Goal: Register for event/course

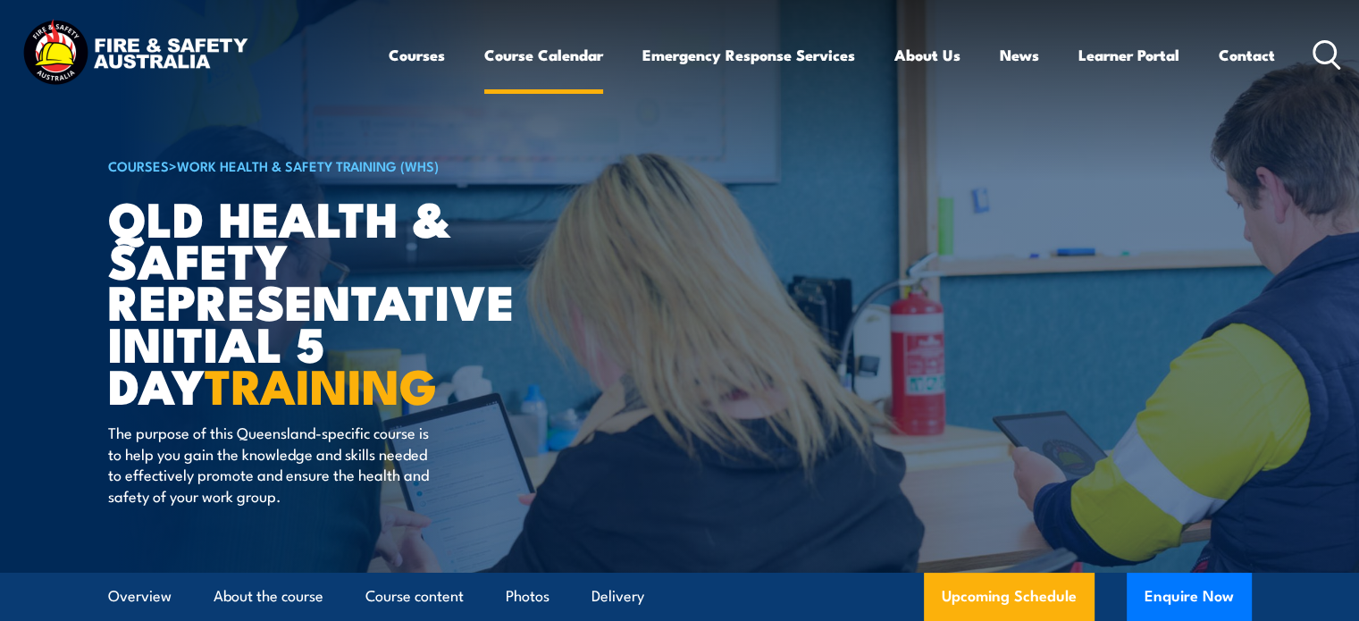
click at [561, 59] on link "Course Calendar" at bounding box center [543, 54] width 119 height 47
click at [517, 53] on link "Course Calendar" at bounding box center [543, 54] width 119 height 47
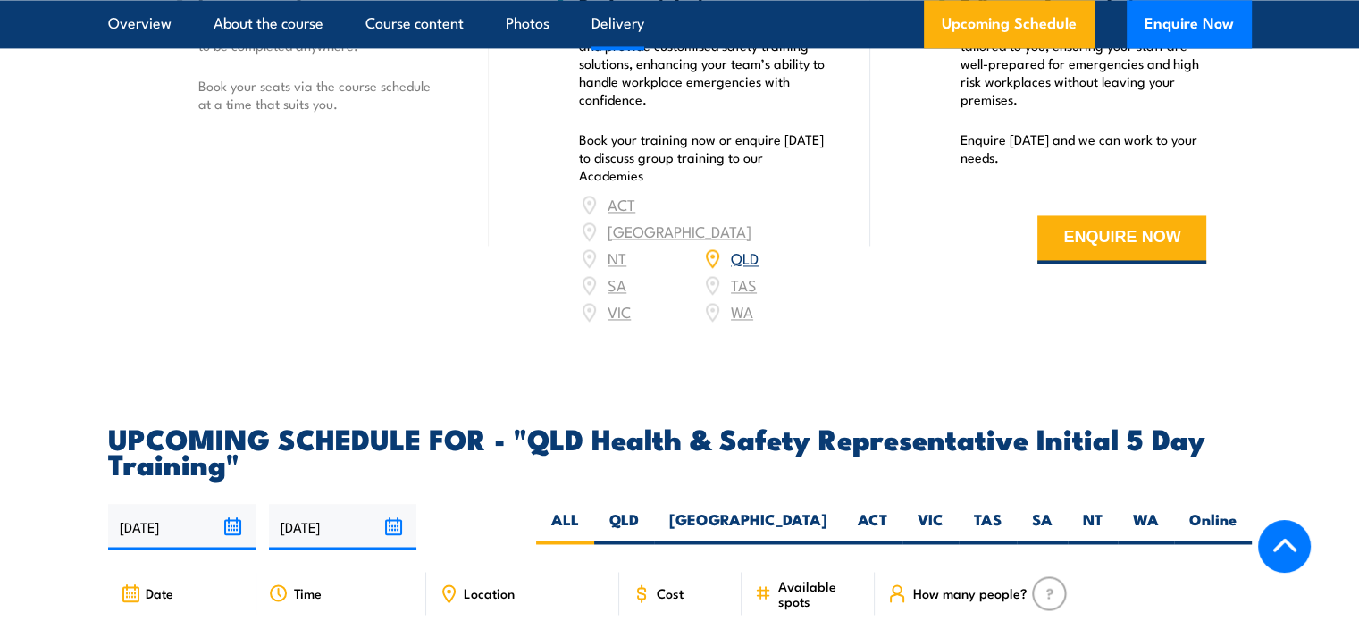
scroll to position [2502, 0]
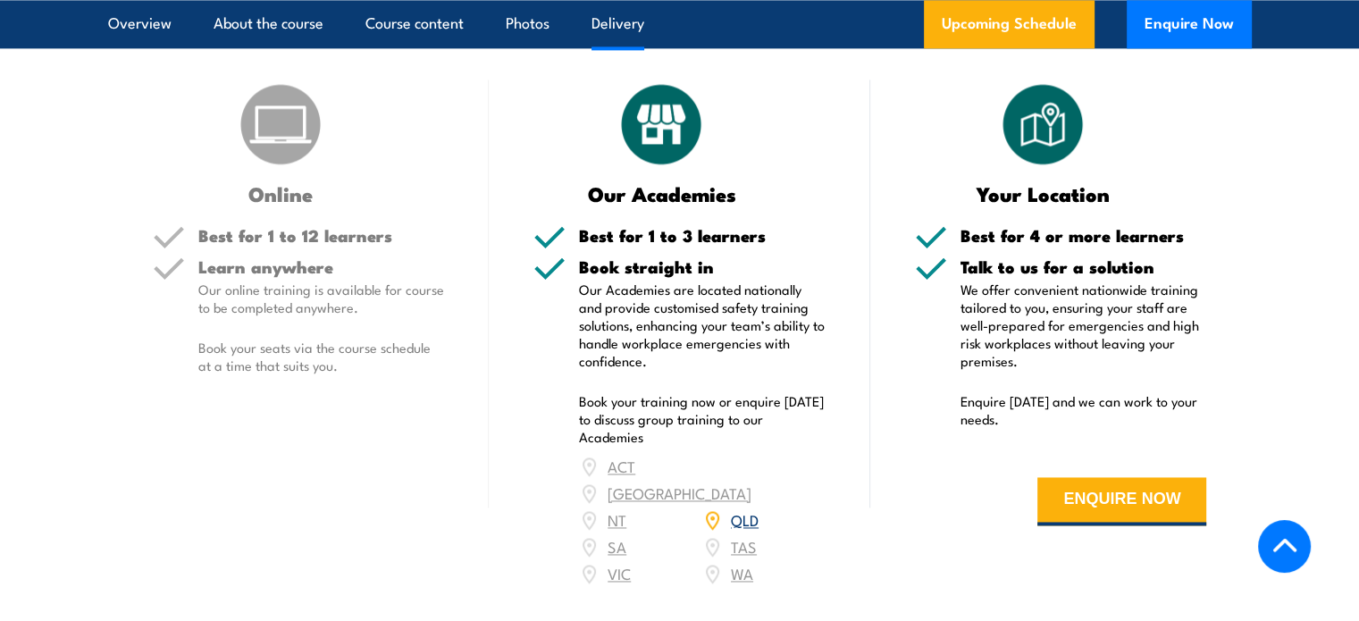
click at [749, 524] on link "QLD" at bounding box center [745, 519] width 28 height 21
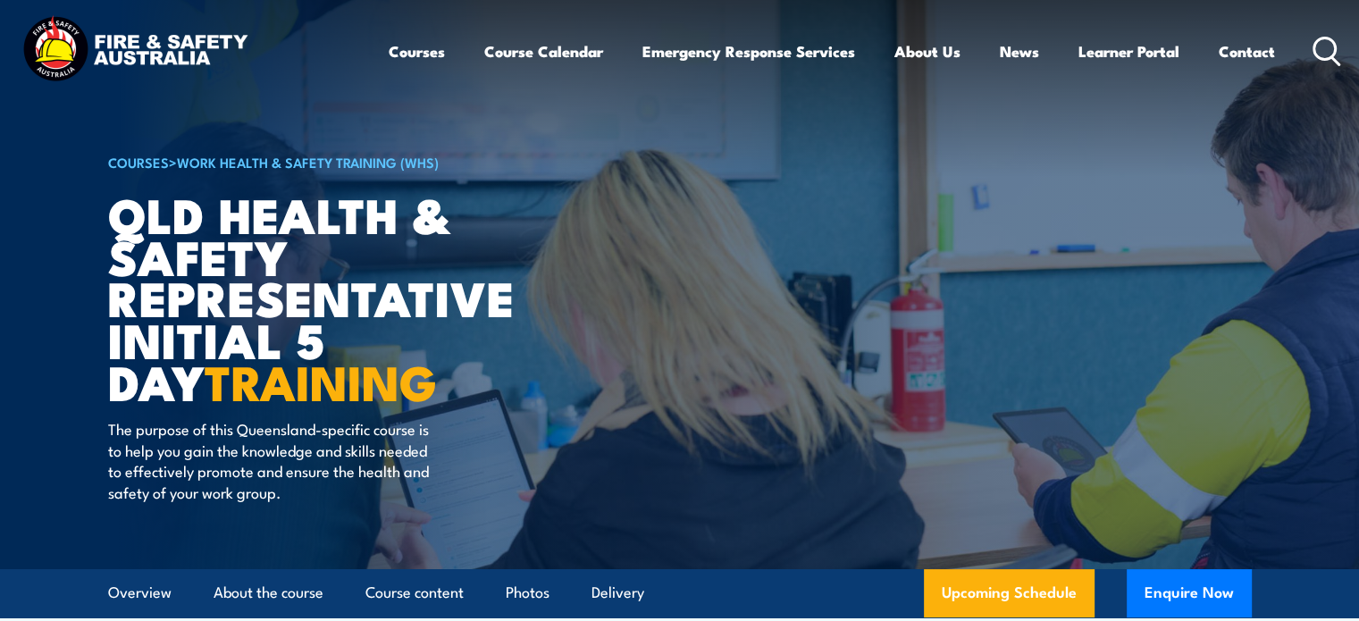
scroll to position [0, 0]
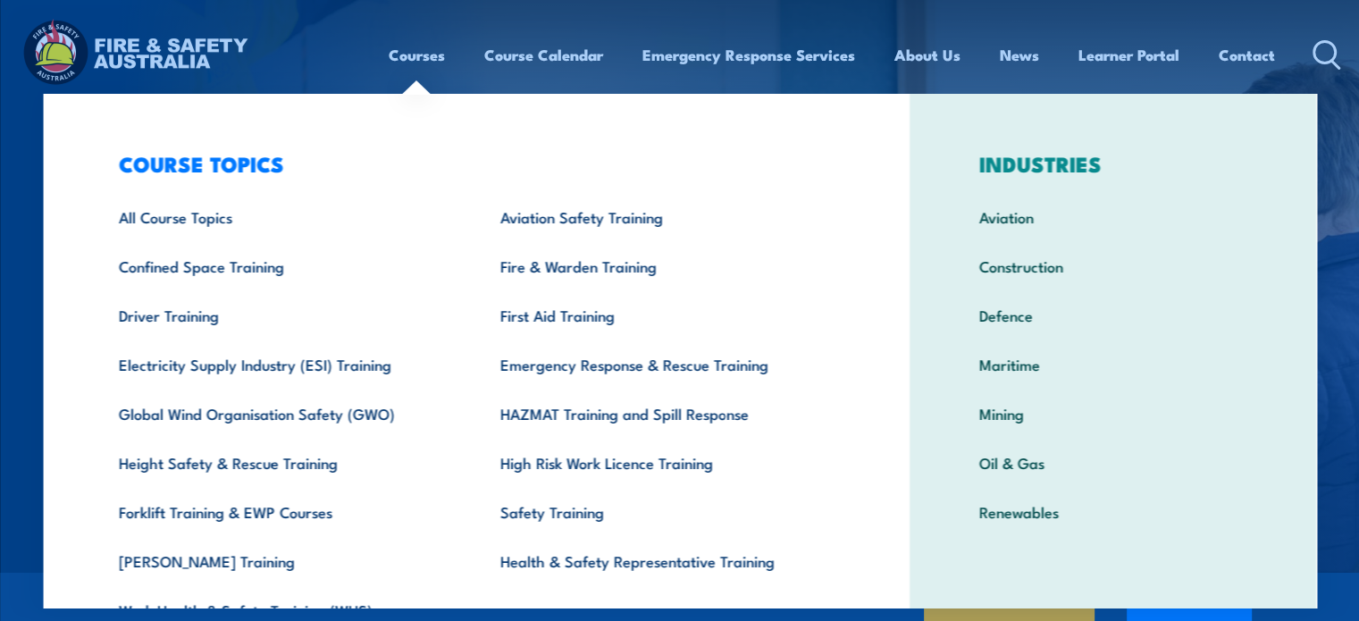
click at [416, 65] on link "Courses" at bounding box center [417, 54] width 56 height 47
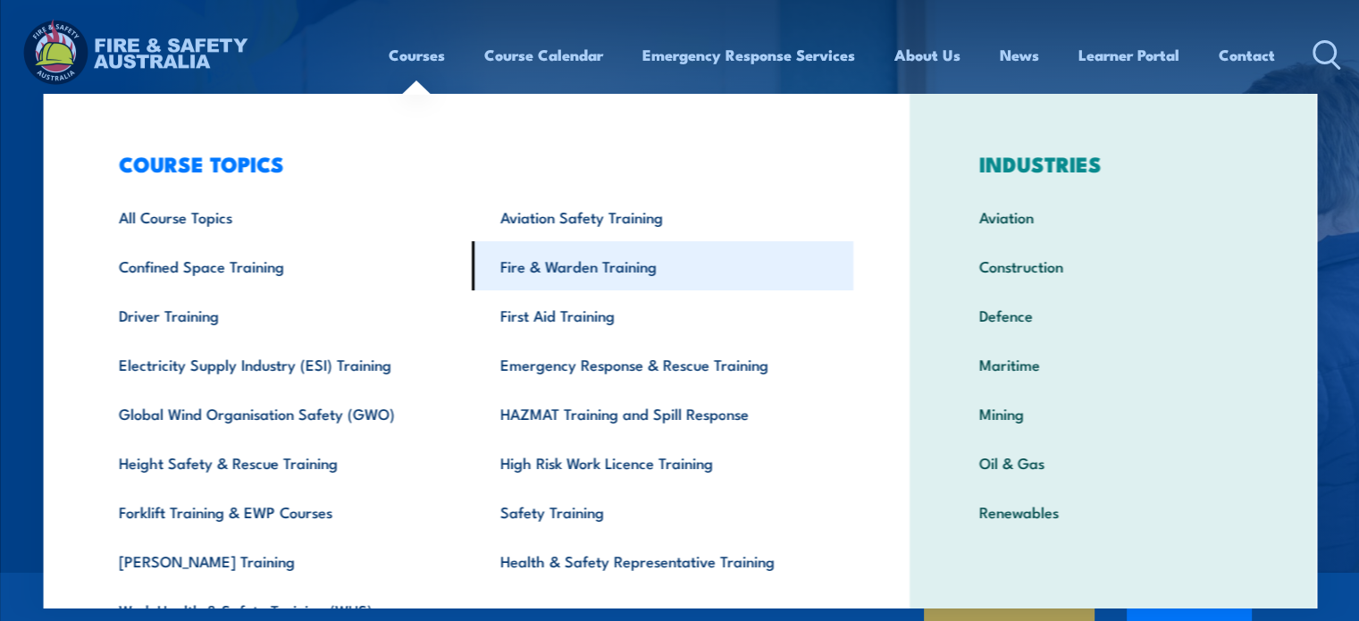
click at [643, 270] on link "Fire & Warden Training" at bounding box center [663, 265] width 382 height 49
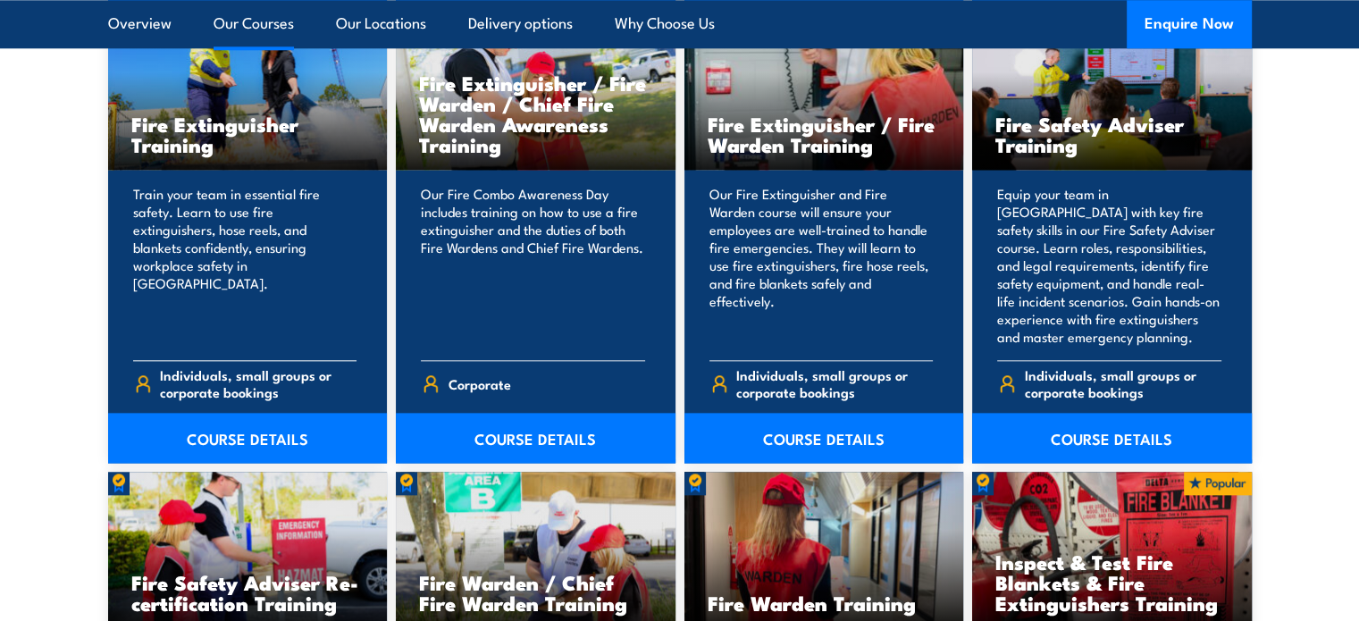
scroll to position [1966, 0]
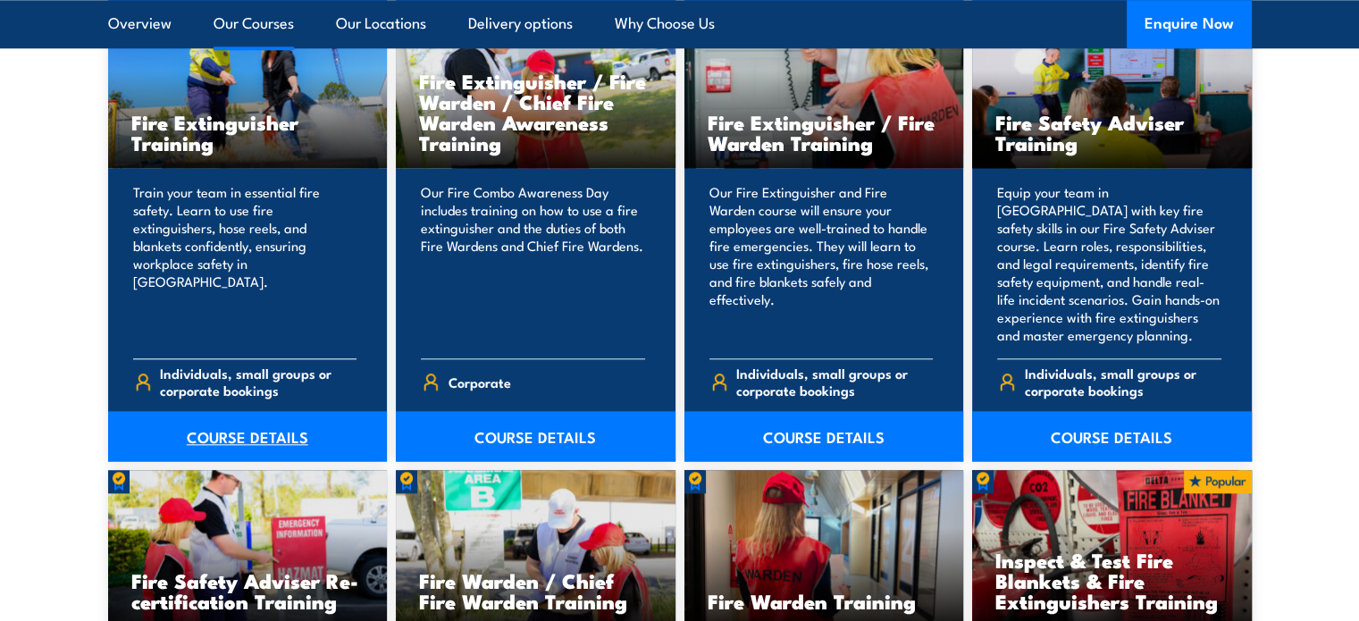
click at [304, 436] on link "COURSE DETAILS" at bounding box center [248, 436] width 280 height 50
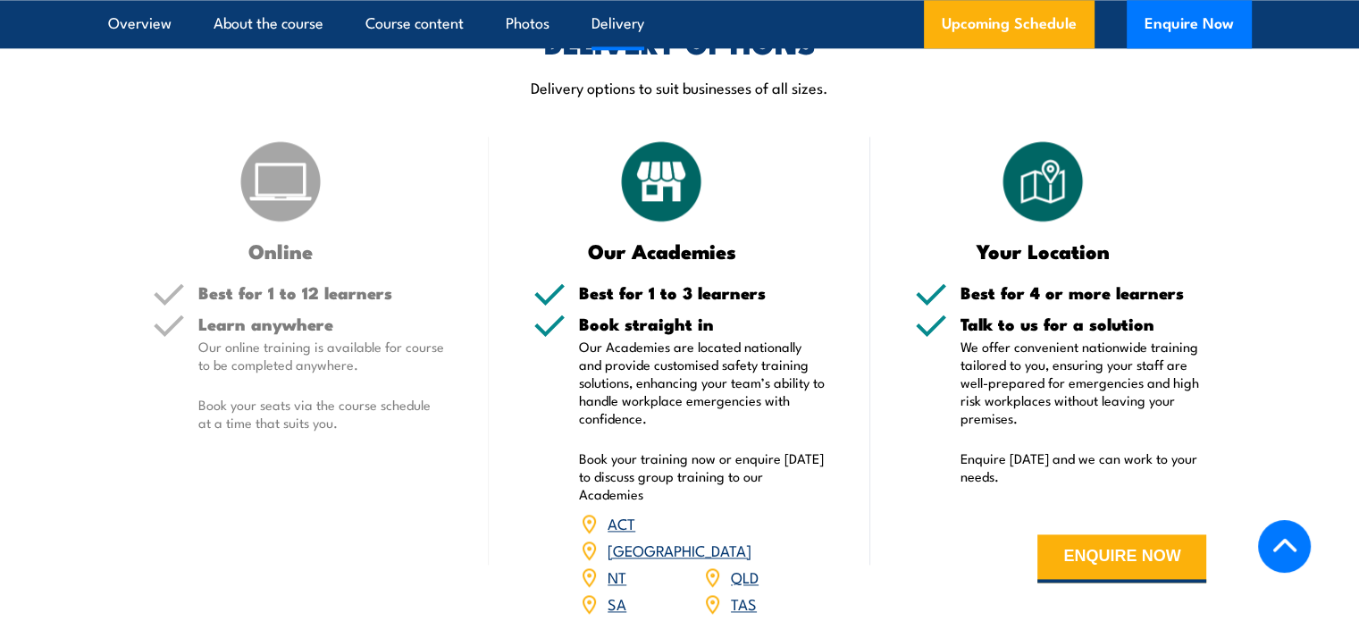
scroll to position [2413, 0]
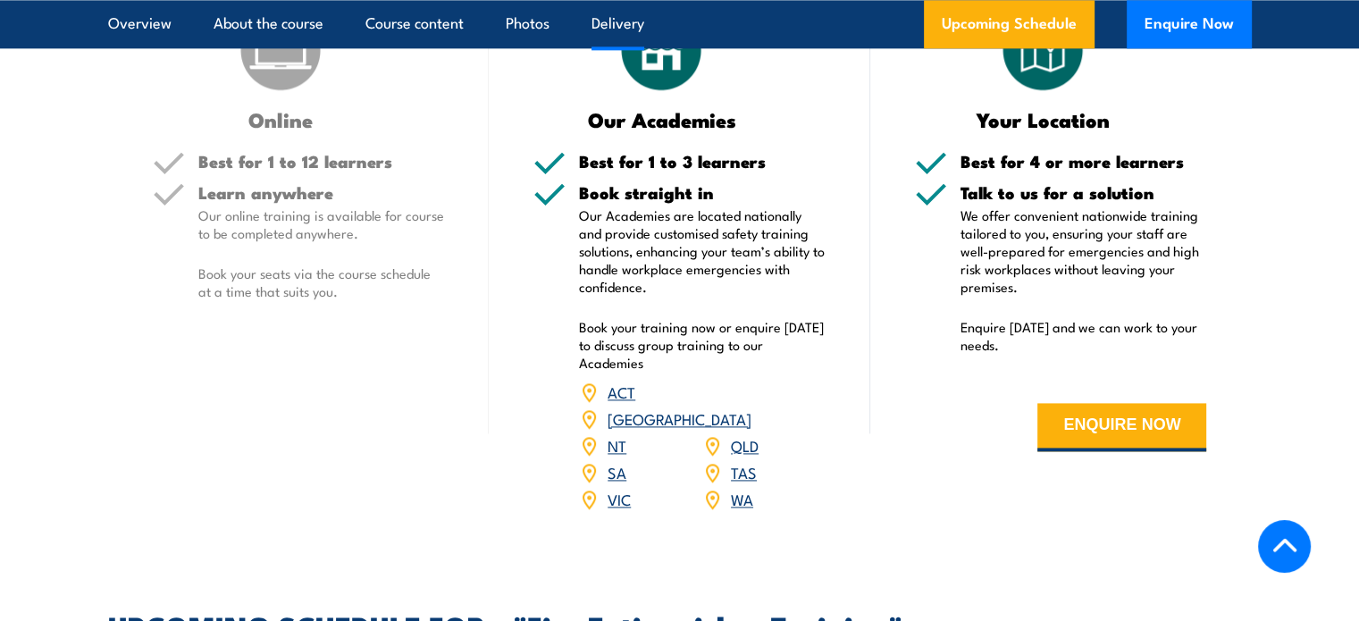
click at [745, 434] on link "QLD" at bounding box center [745, 444] width 28 height 21
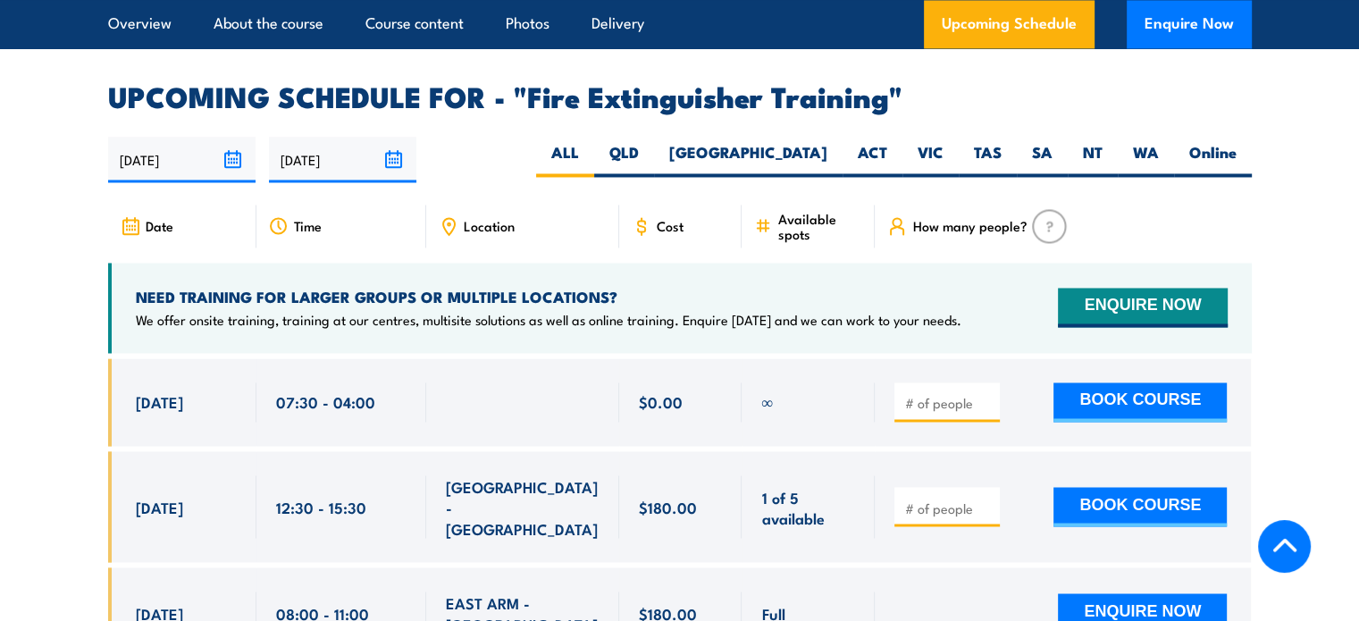
scroll to position [2949, 0]
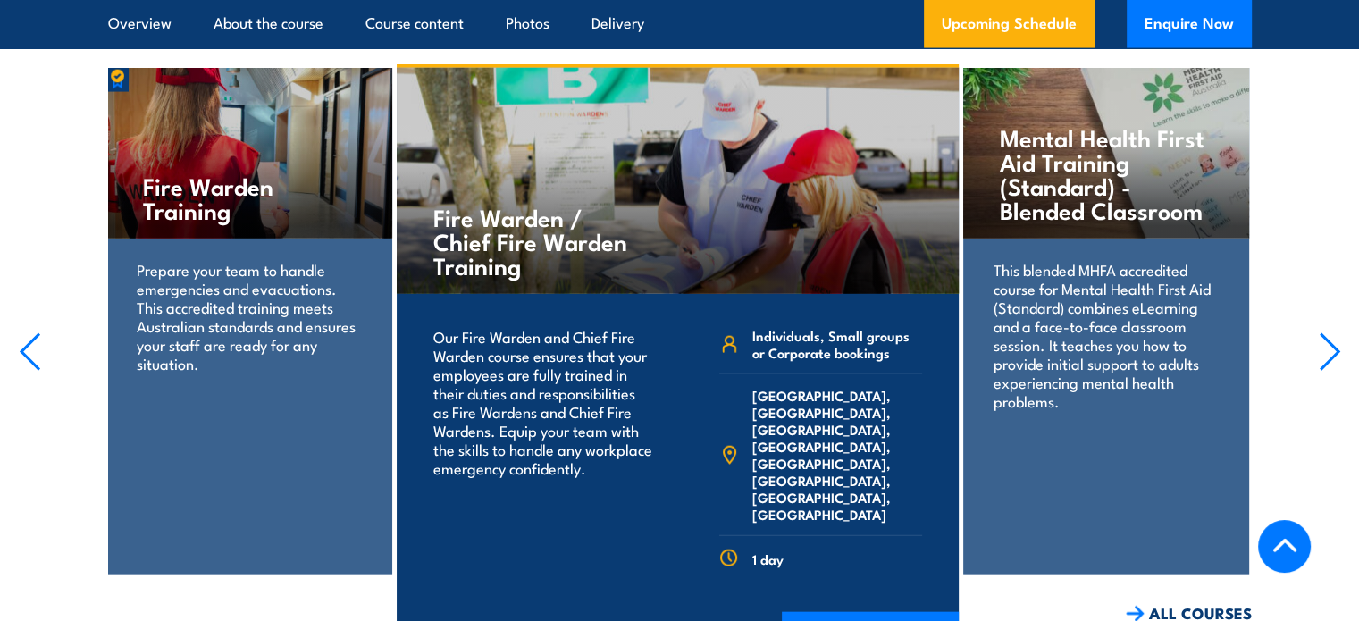
scroll to position [3804, 0]
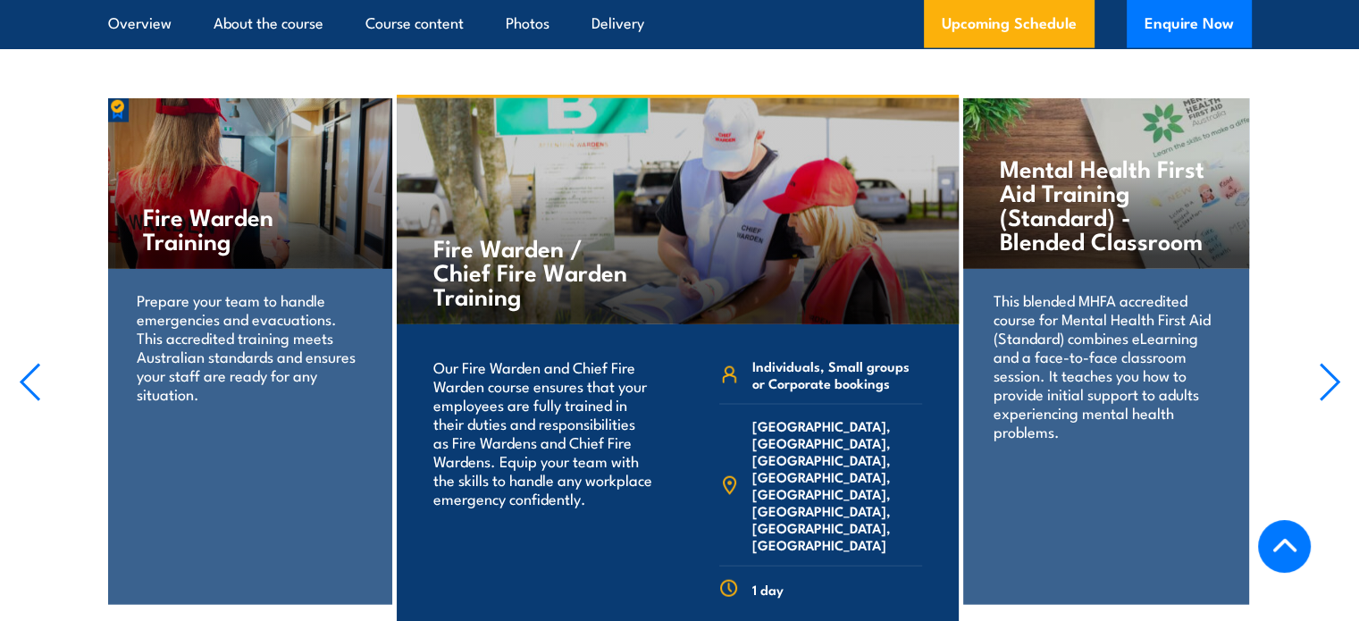
click at [1326, 363] on icon "button" at bounding box center [1330, 382] width 22 height 39
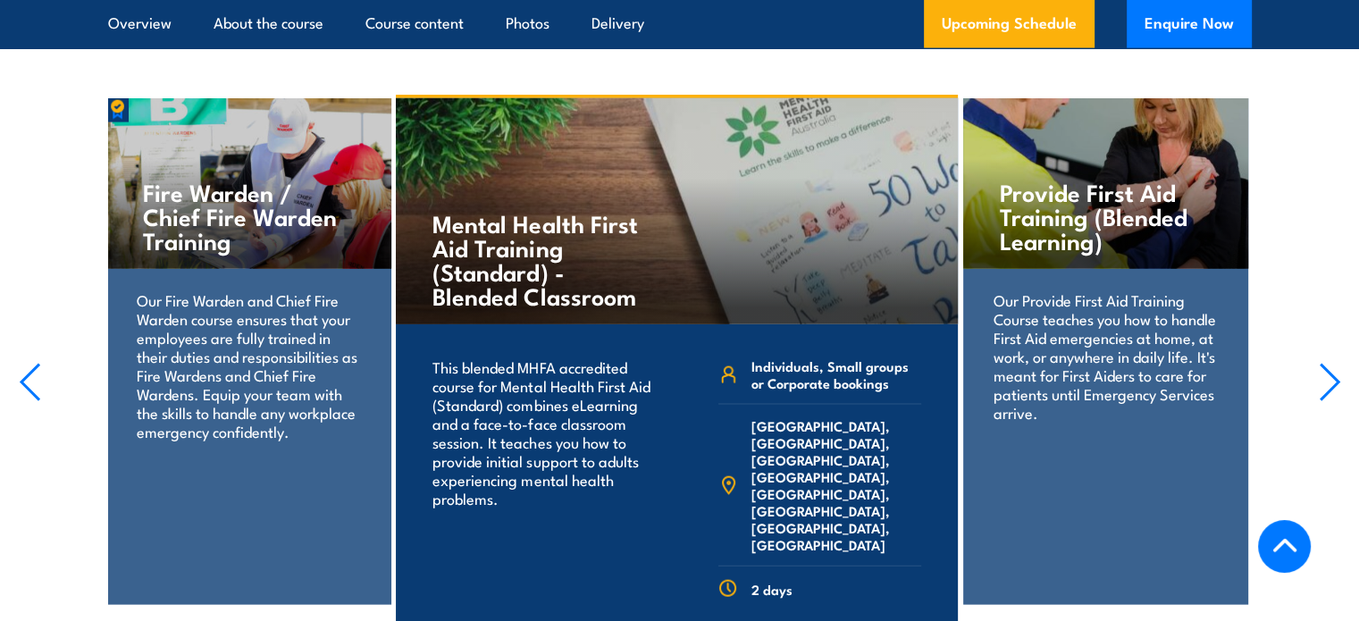
click at [1326, 363] on icon "button" at bounding box center [1330, 382] width 22 height 39
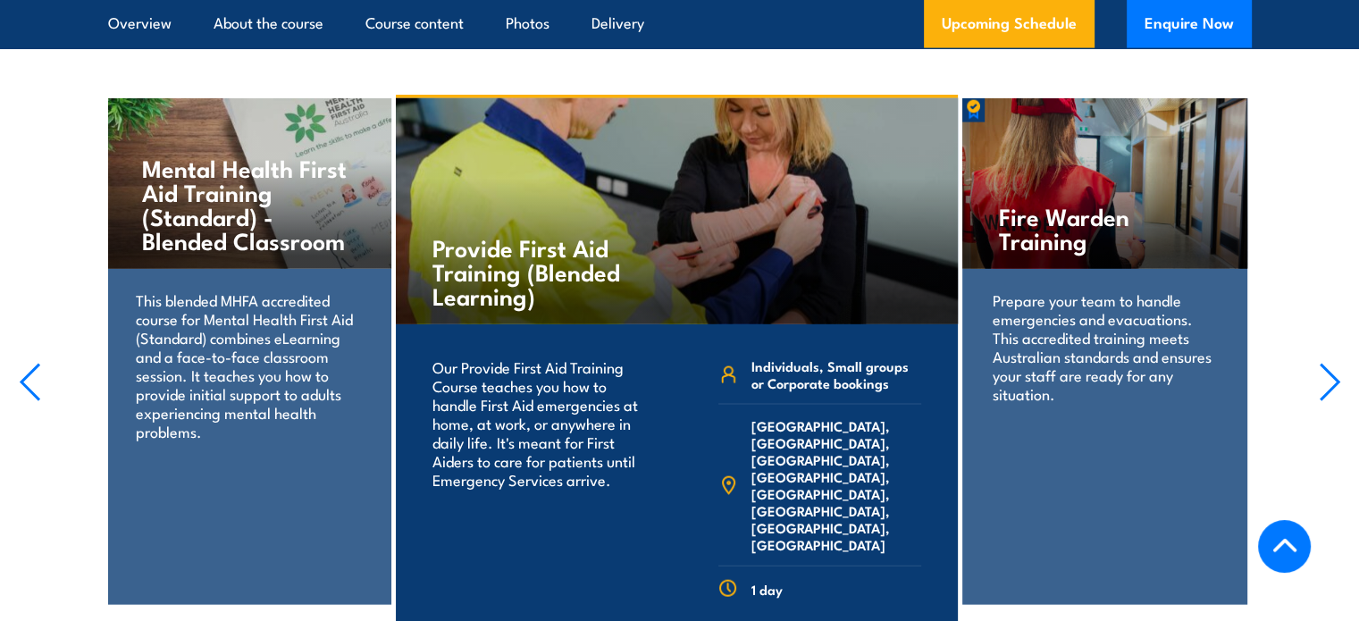
click at [1326, 363] on icon "button" at bounding box center [1330, 382] width 22 height 39
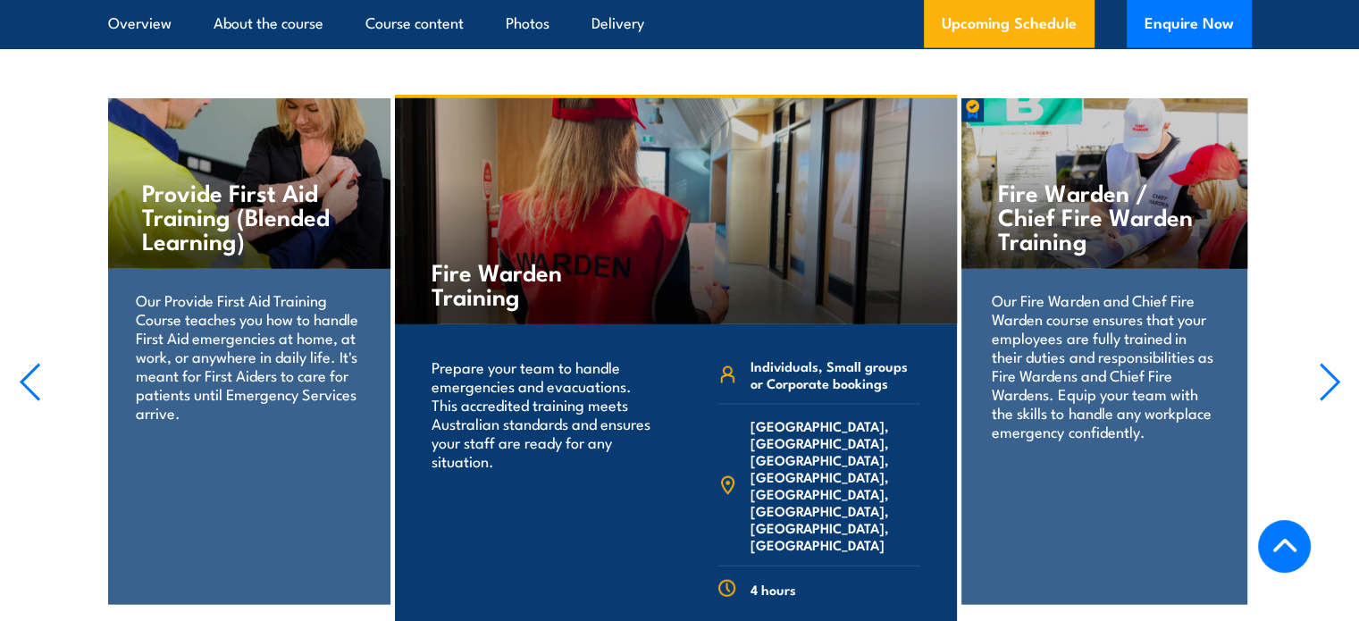
click at [1326, 363] on icon "button" at bounding box center [1330, 382] width 22 height 39
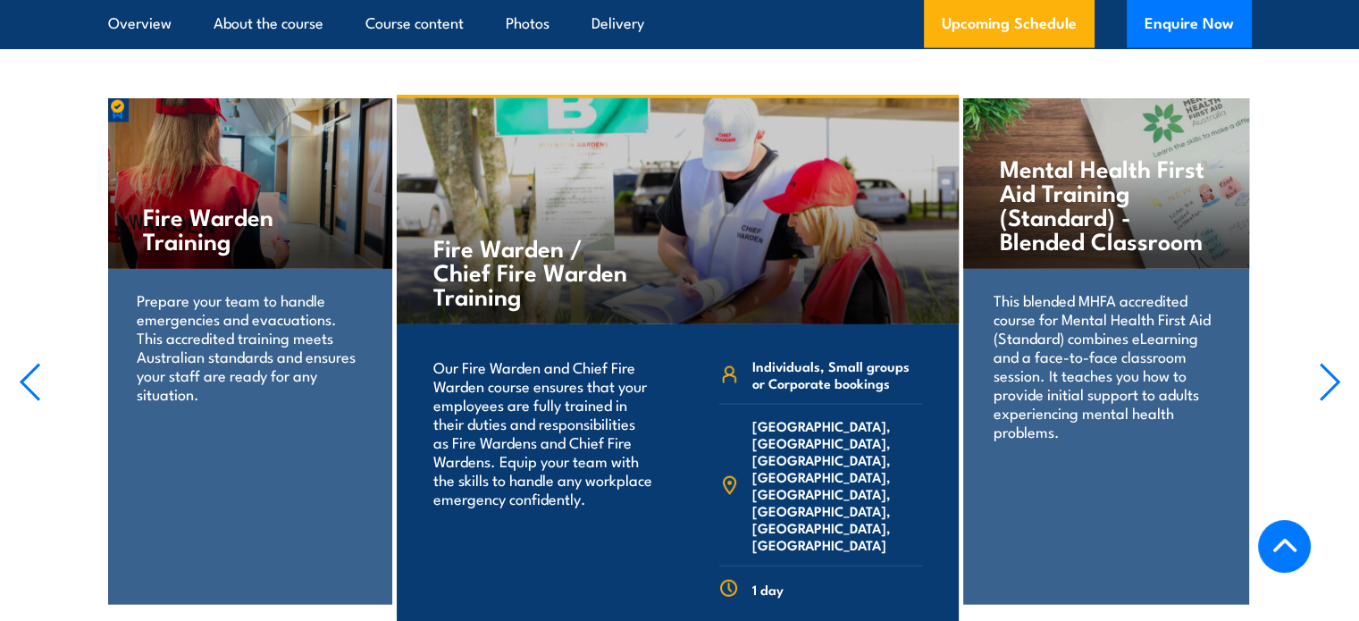
click at [1326, 363] on icon "button" at bounding box center [1330, 382] width 22 height 39
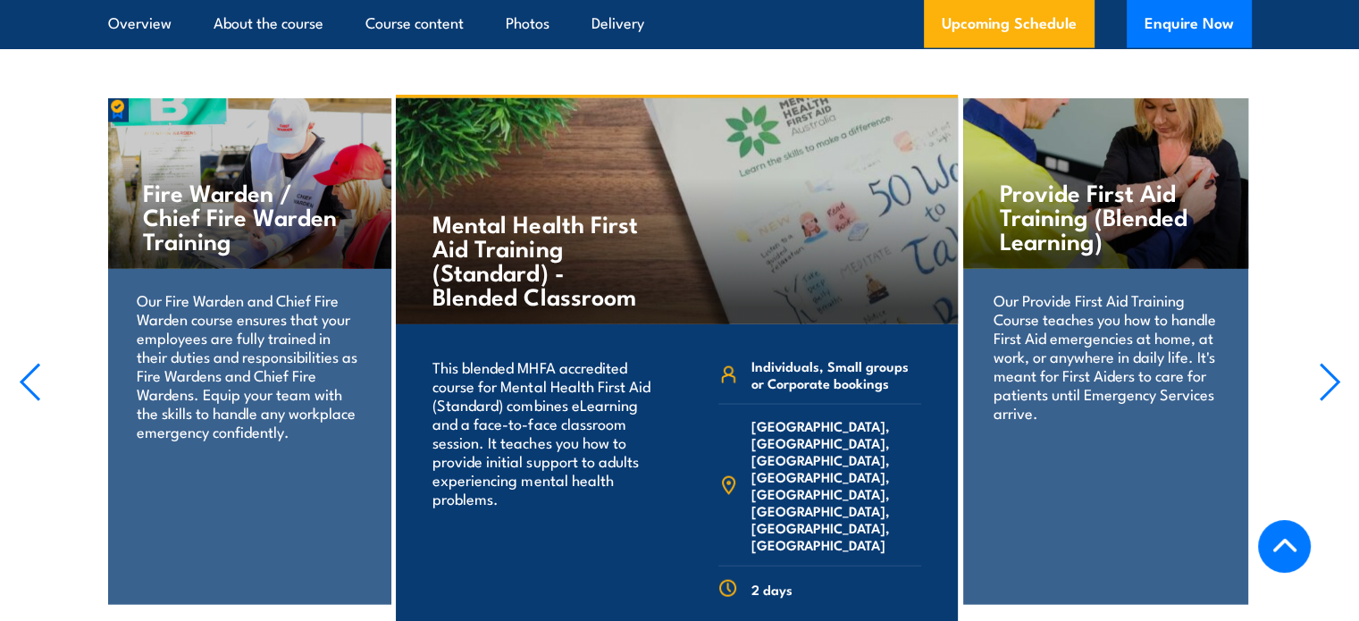
click at [1326, 363] on icon "button" at bounding box center [1330, 382] width 22 height 39
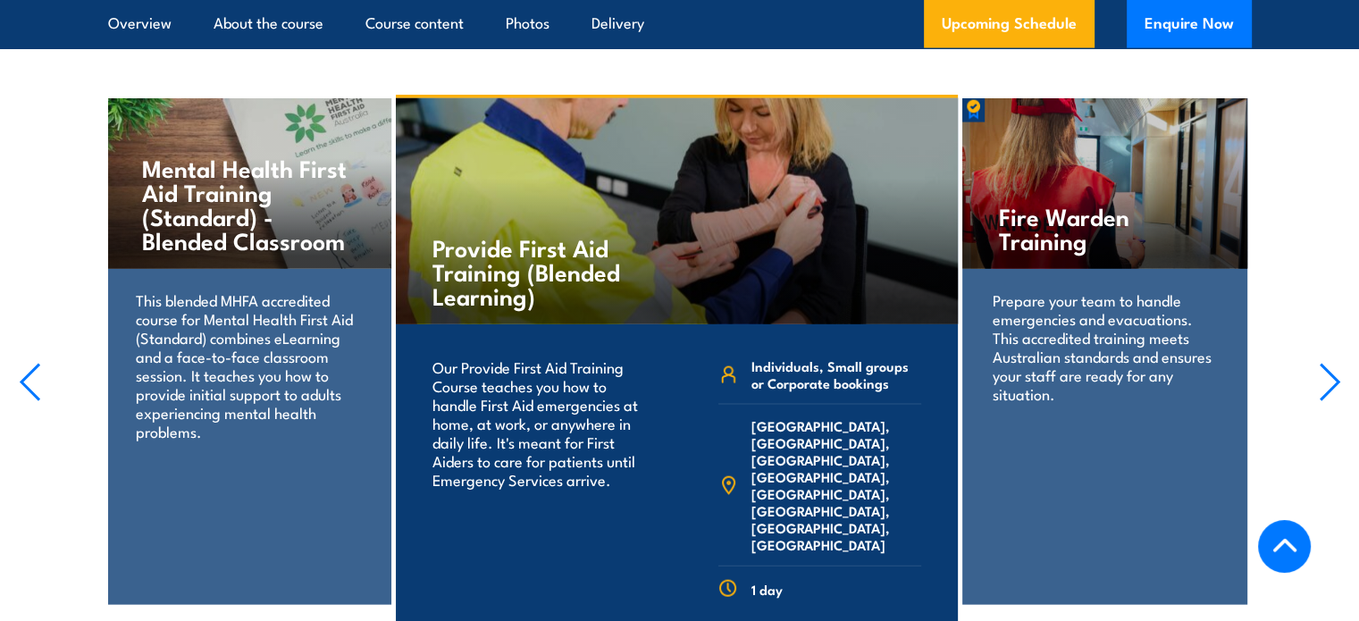
click at [1326, 363] on icon "button" at bounding box center [1330, 382] width 22 height 39
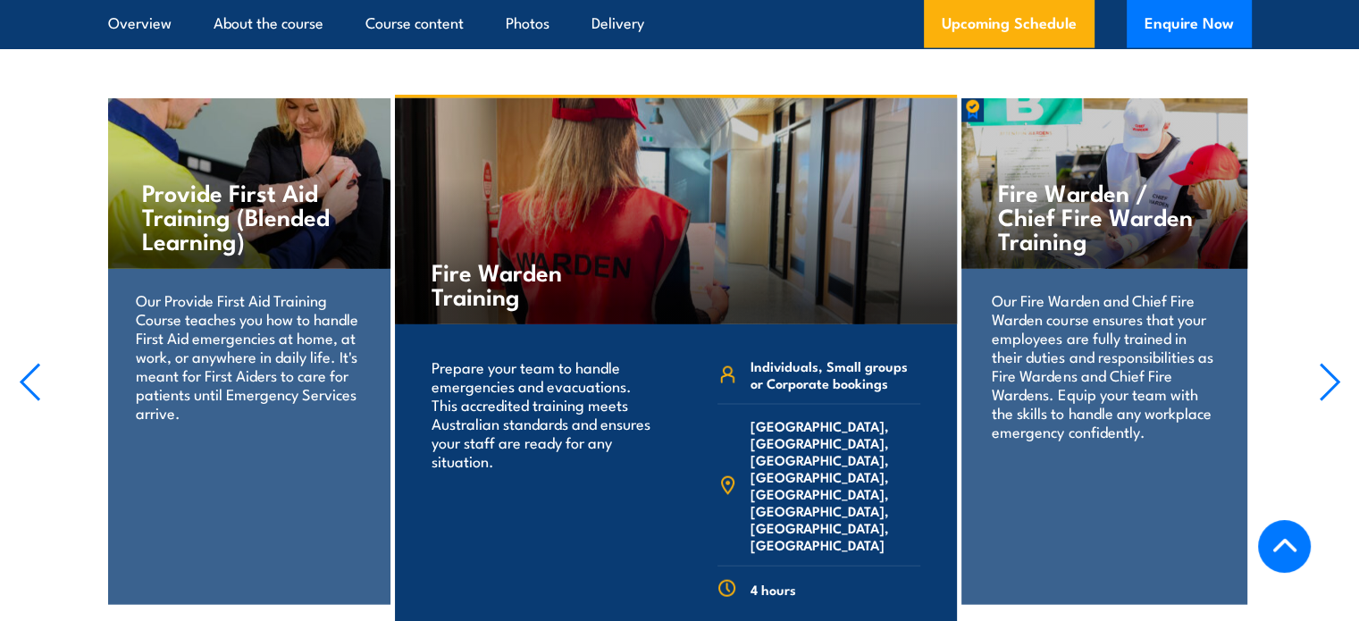
click at [1326, 363] on icon "button" at bounding box center [1330, 382] width 22 height 39
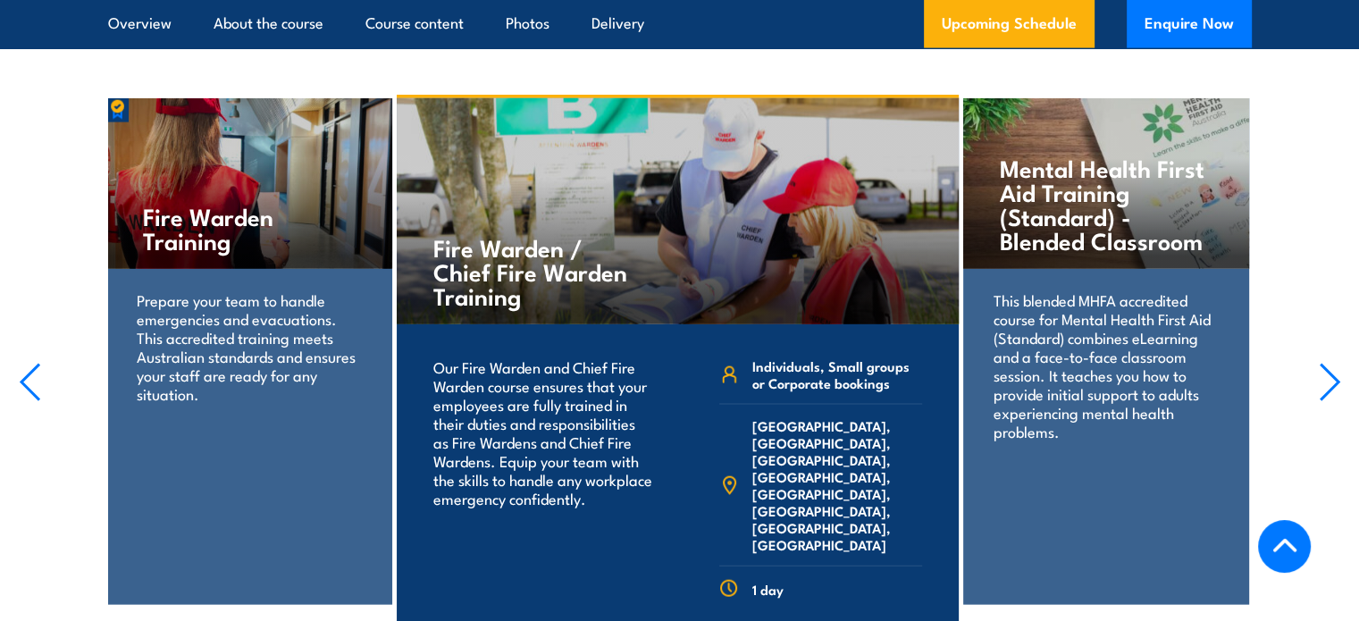
click at [1326, 363] on icon "button" at bounding box center [1330, 382] width 22 height 39
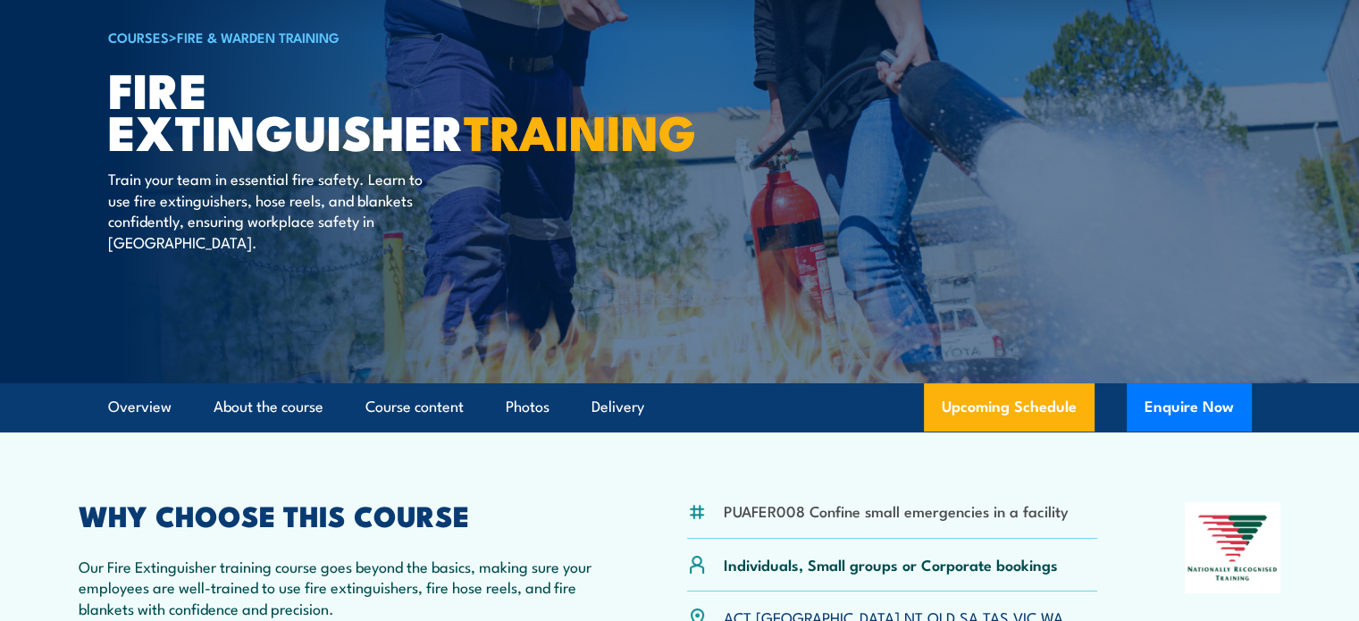
scroll to position [0, 0]
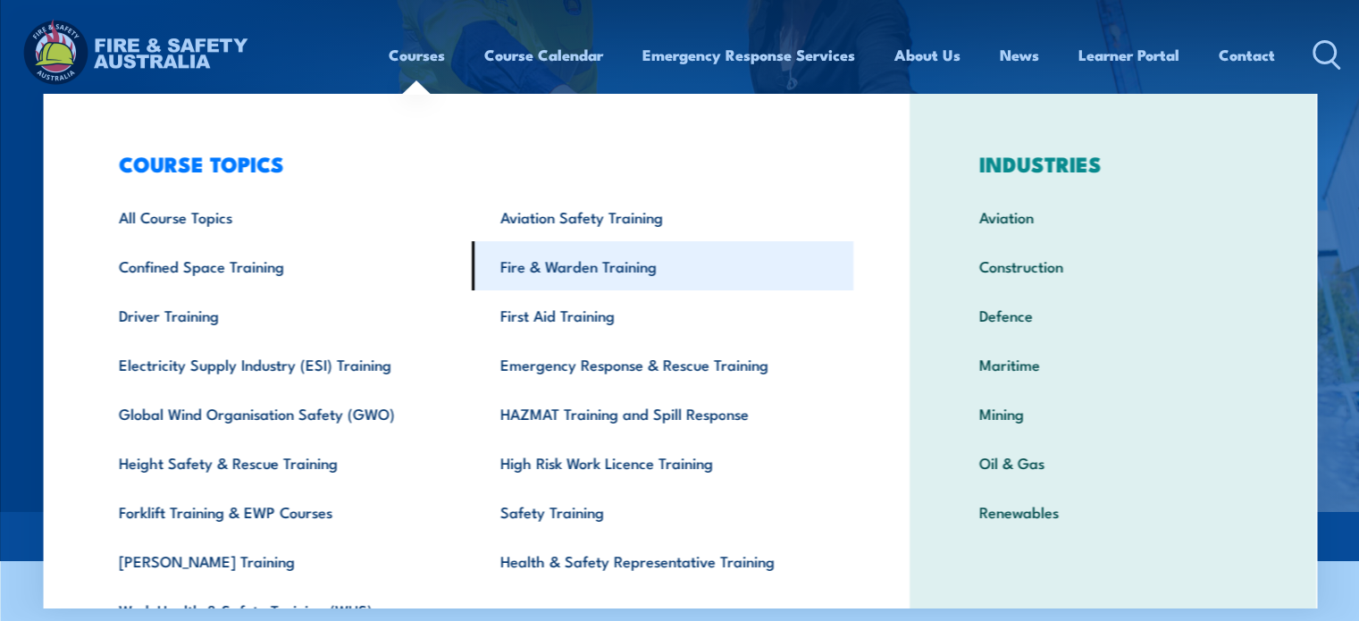
click at [563, 271] on link "Fire & Warden Training" at bounding box center [663, 265] width 382 height 49
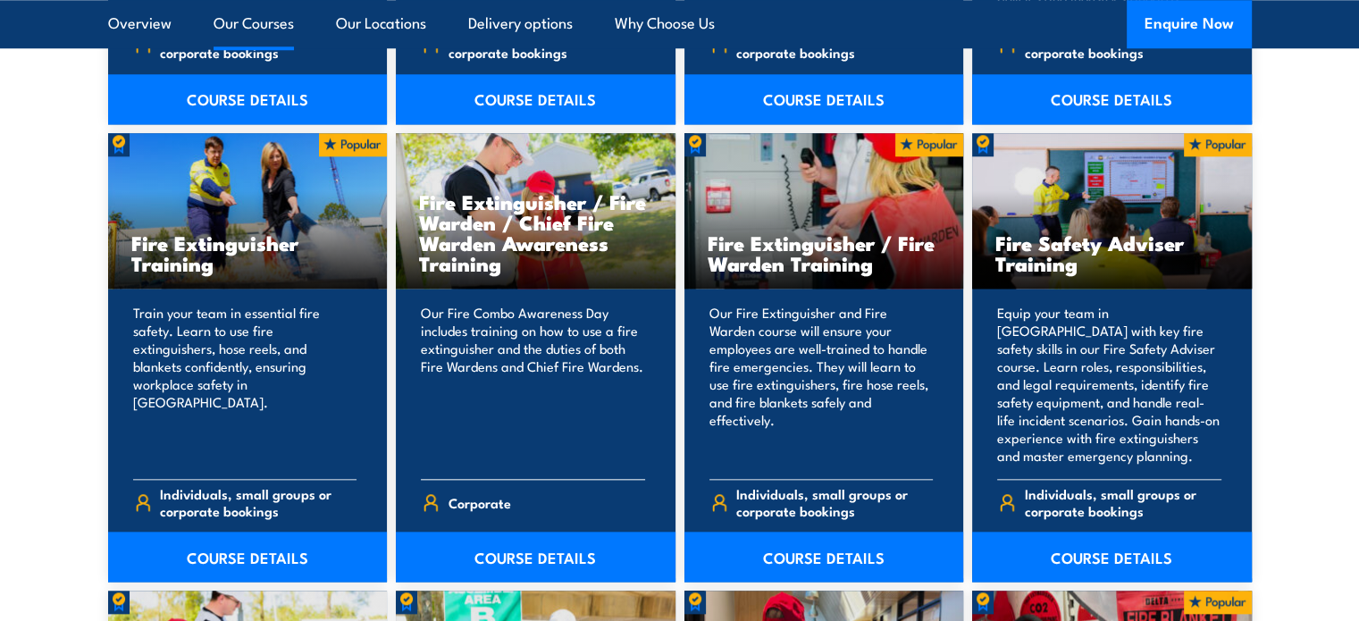
scroll to position [1877, 0]
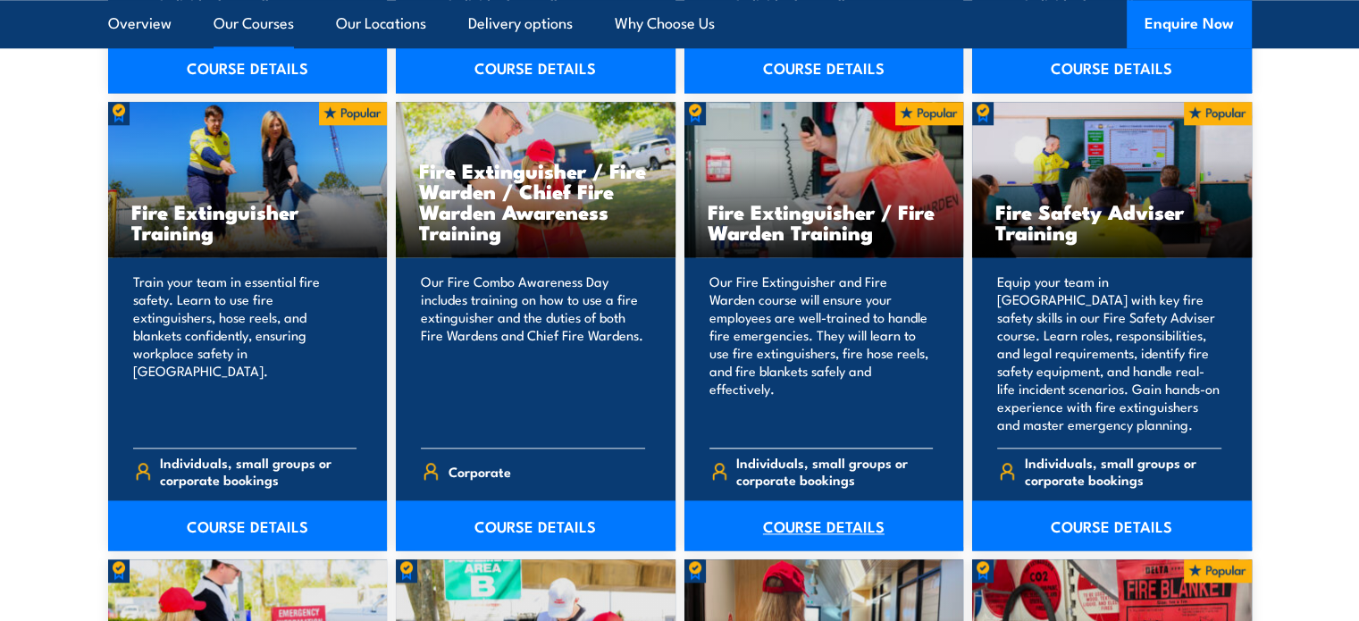
click at [858, 536] on link "COURSE DETAILS" at bounding box center [825, 525] width 280 height 50
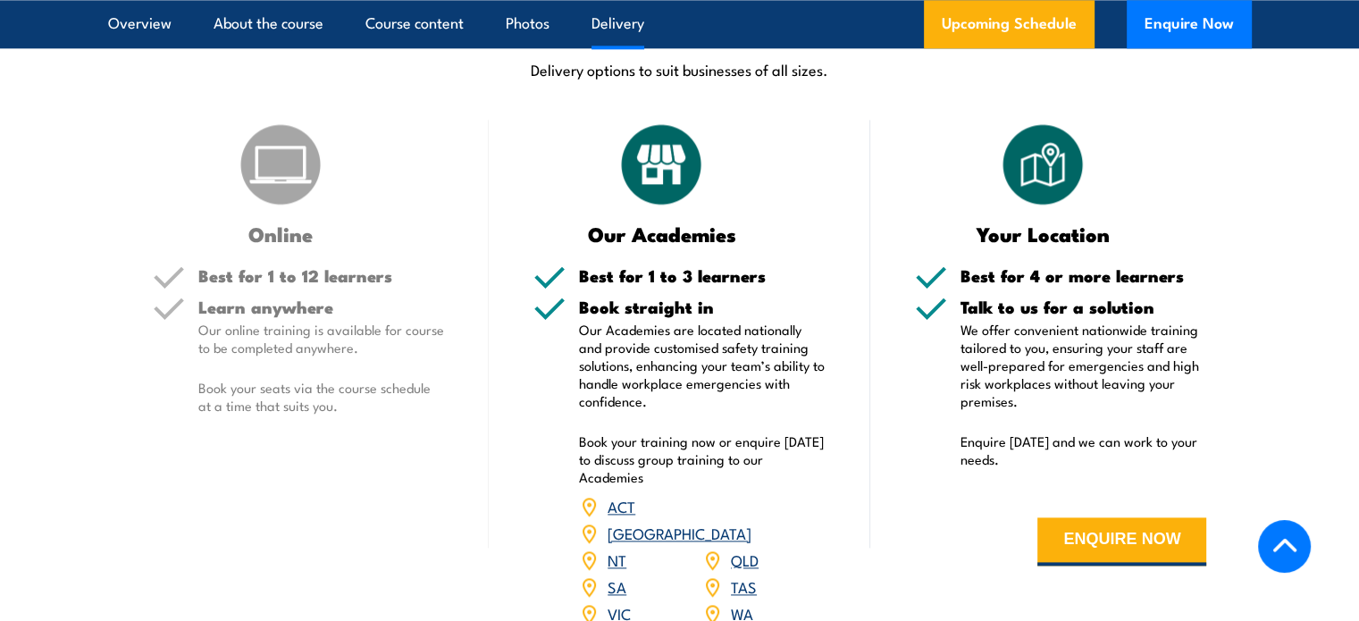
scroll to position [2592, 0]
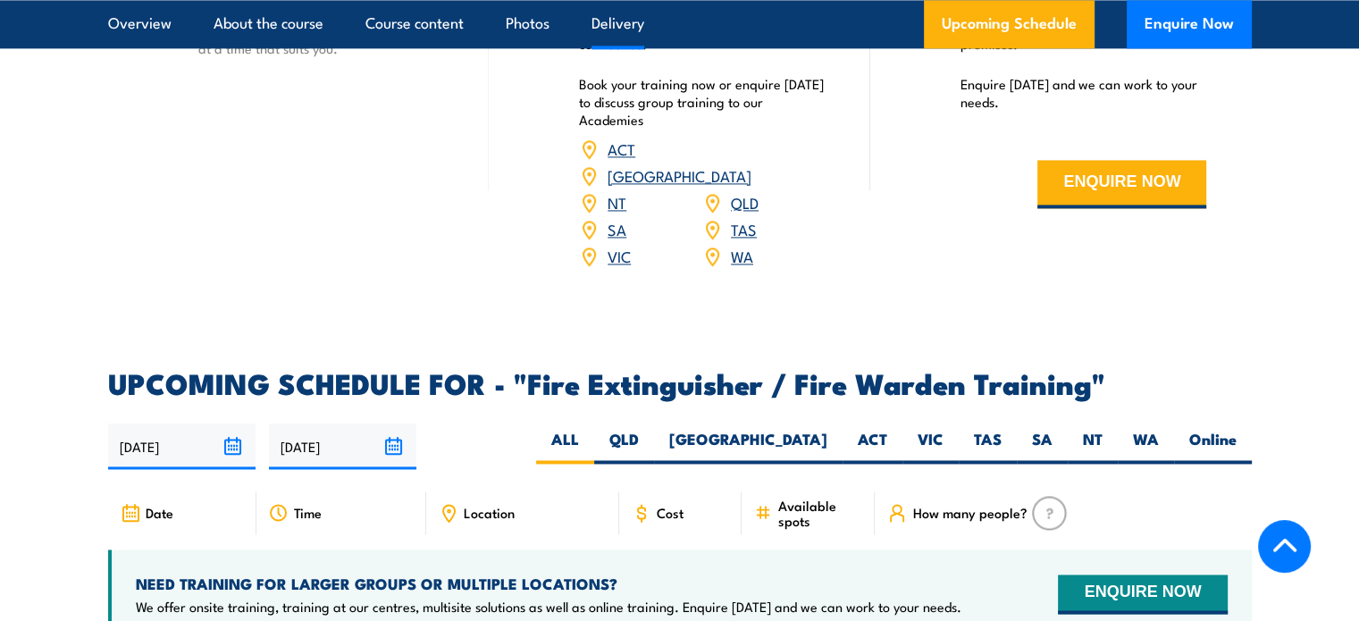
click at [740, 191] on link "QLD" at bounding box center [745, 201] width 28 height 21
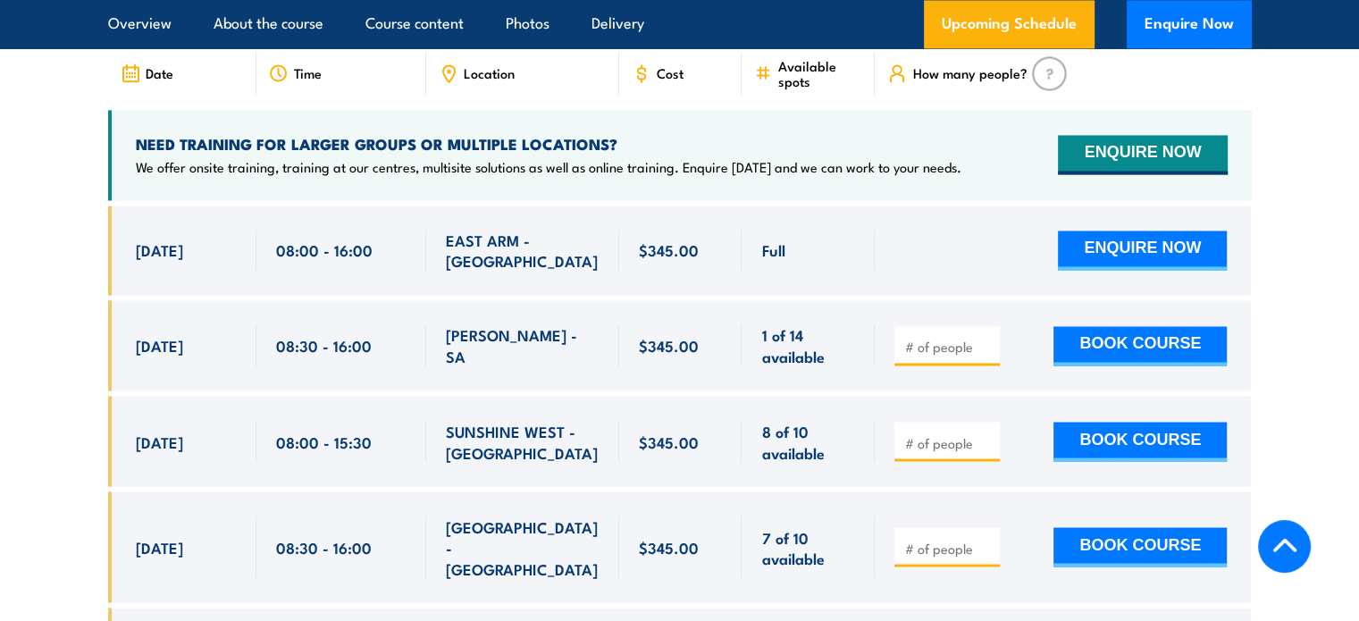
scroll to position [3039, 0]
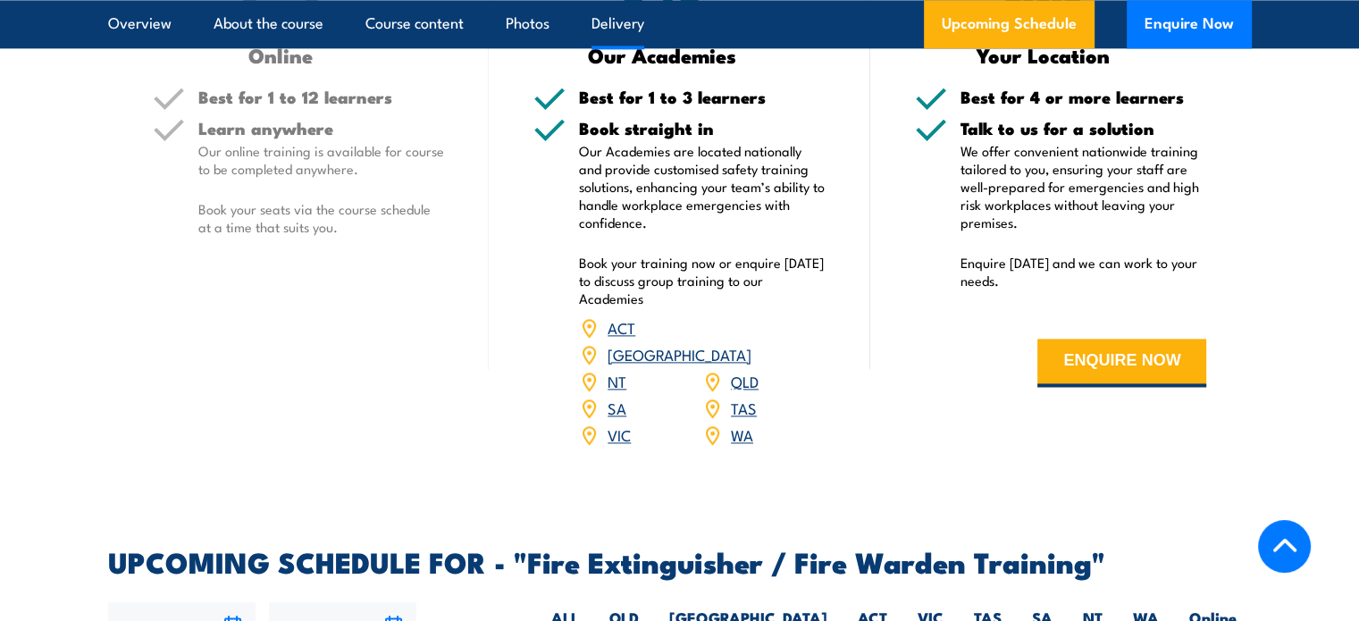
scroll to position [2860, 0]
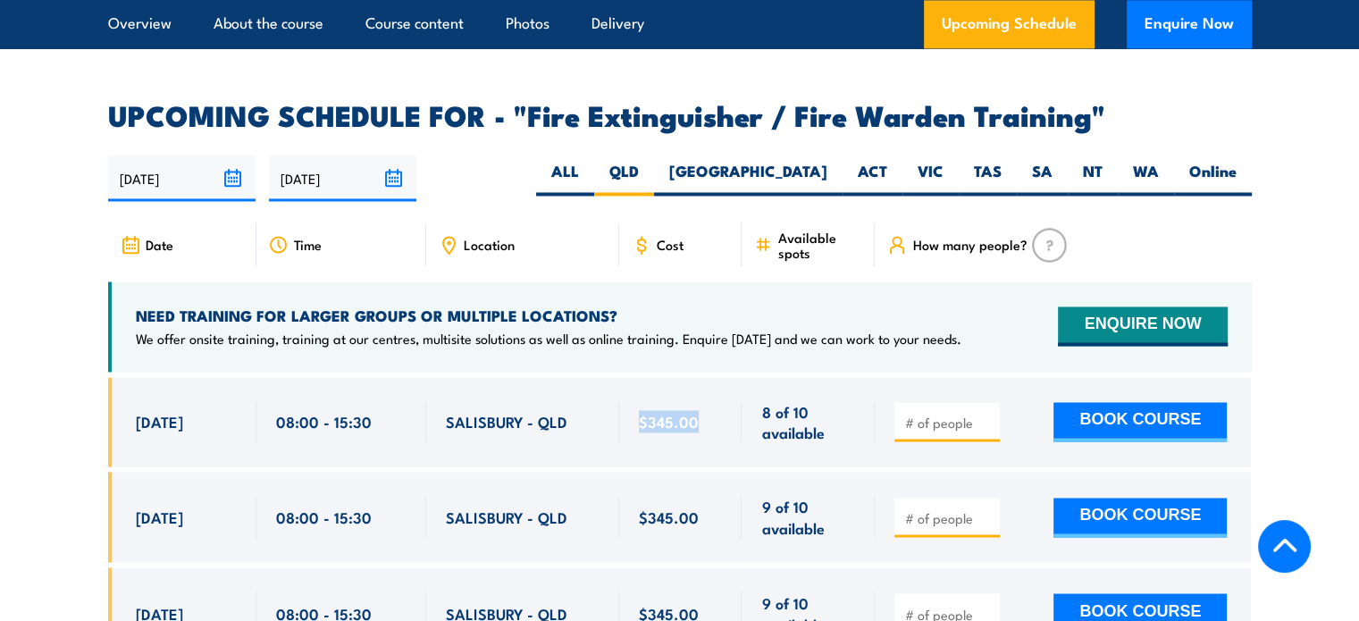
drag, startPoint x: 635, startPoint y: 398, endPoint x: 733, endPoint y: 408, distance: 98.8
click at [733, 408] on div "$345.00" at bounding box center [680, 422] width 123 height 90
click at [737, 403] on div "$345.00" at bounding box center [680, 422] width 123 height 90
